Goal: Task Accomplishment & Management: Use online tool/utility

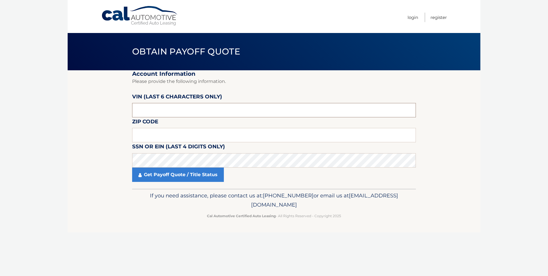
click at [258, 114] on input "text" at bounding box center [274, 110] width 284 height 14
drag, startPoint x: 258, startPoint y: 113, endPoint x: 130, endPoint y: 108, distance: 128.6
click at [130, 108] on section "Account Information Please provide the following information. VIN (last 6 chara…" at bounding box center [274, 129] width 413 height 118
type input "156645"
click at [158, 131] on input "text" at bounding box center [274, 135] width 284 height 14
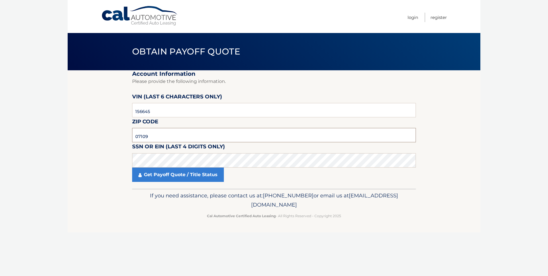
type input "07109"
click at [174, 174] on link "Get Payoff Quote / Title Status" at bounding box center [178, 174] width 92 height 14
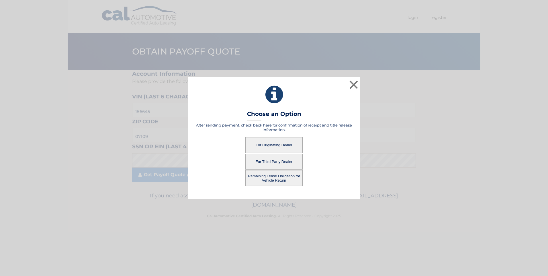
click at [259, 149] on button "For Originating Dealer" at bounding box center [273, 145] width 57 height 16
click at [266, 147] on button "For Originating Dealer" at bounding box center [273, 145] width 57 height 16
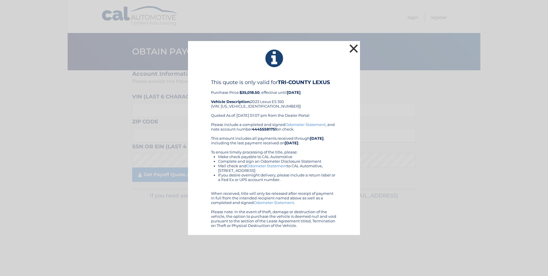
click at [353, 49] on button "×" at bounding box center [353, 48] width 11 height 11
